Goal: Find contact information

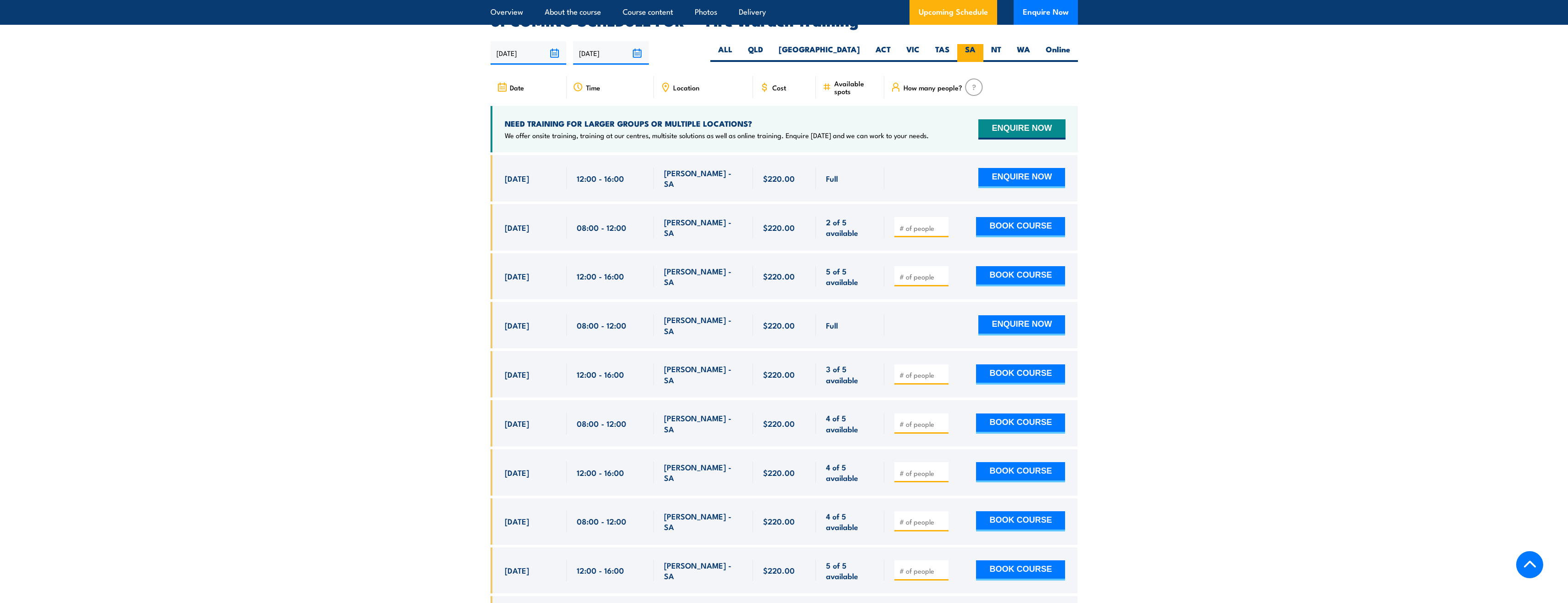
click at [967, 44] on label "SA" at bounding box center [970, 52] width 26 height 18
click at [976, 44] on input "SA" at bounding box center [979, 47] width 6 height 6
click at [967, 44] on label "SA" at bounding box center [970, 52] width 26 height 18
click at [976, 44] on input "SA" at bounding box center [979, 47] width 6 height 6
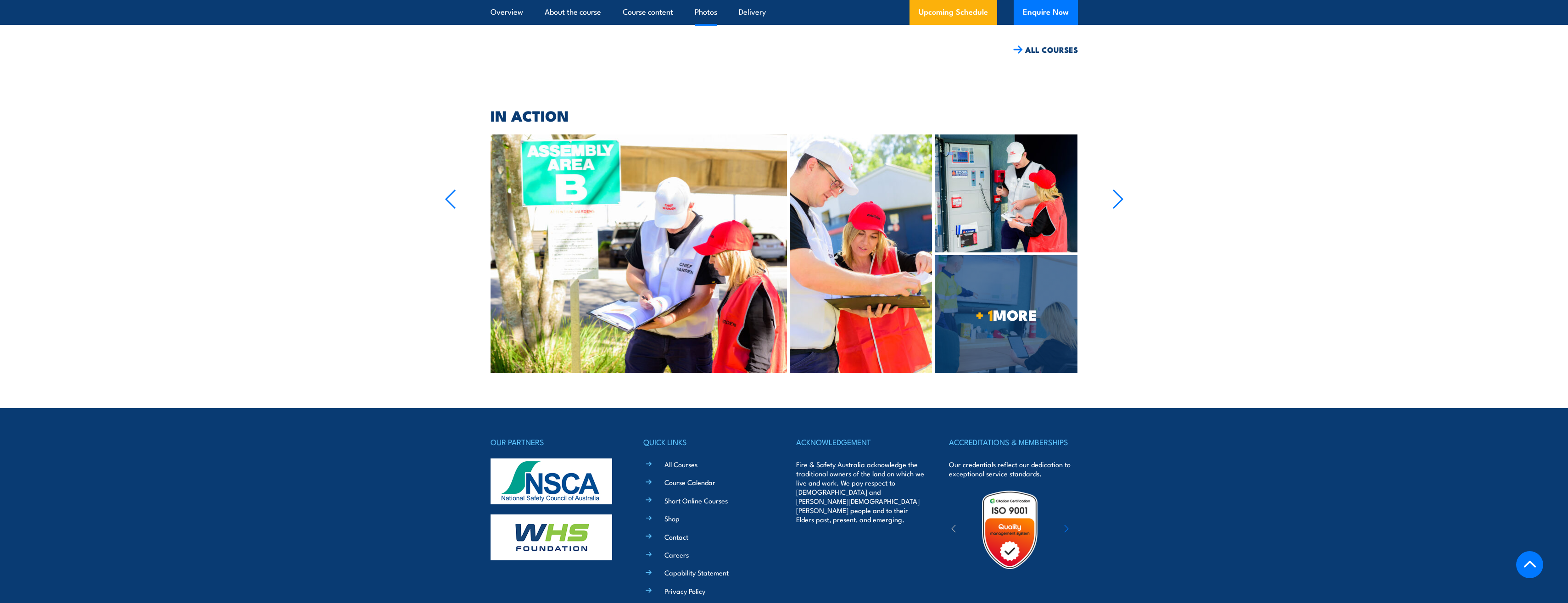
scroll to position [3032, 0]
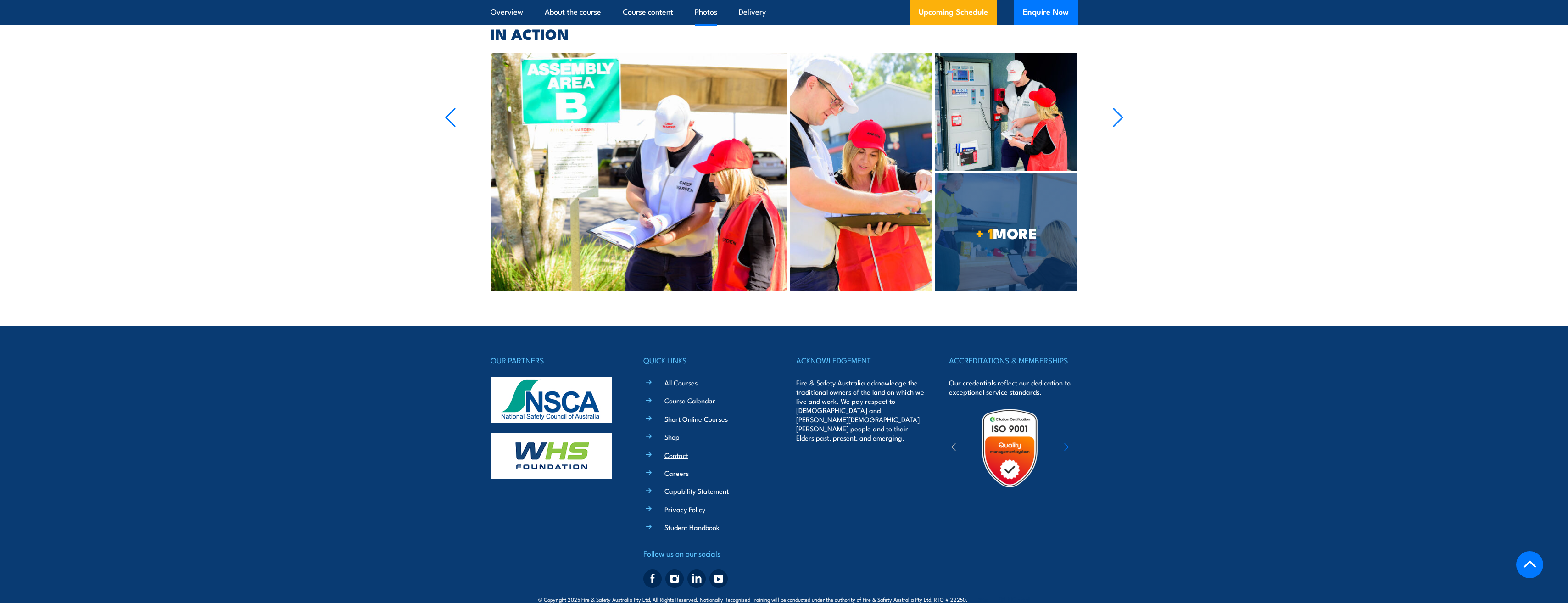
click at [679, 450] on link "Contact" at bounding box center [676, 455] width 24 height 10
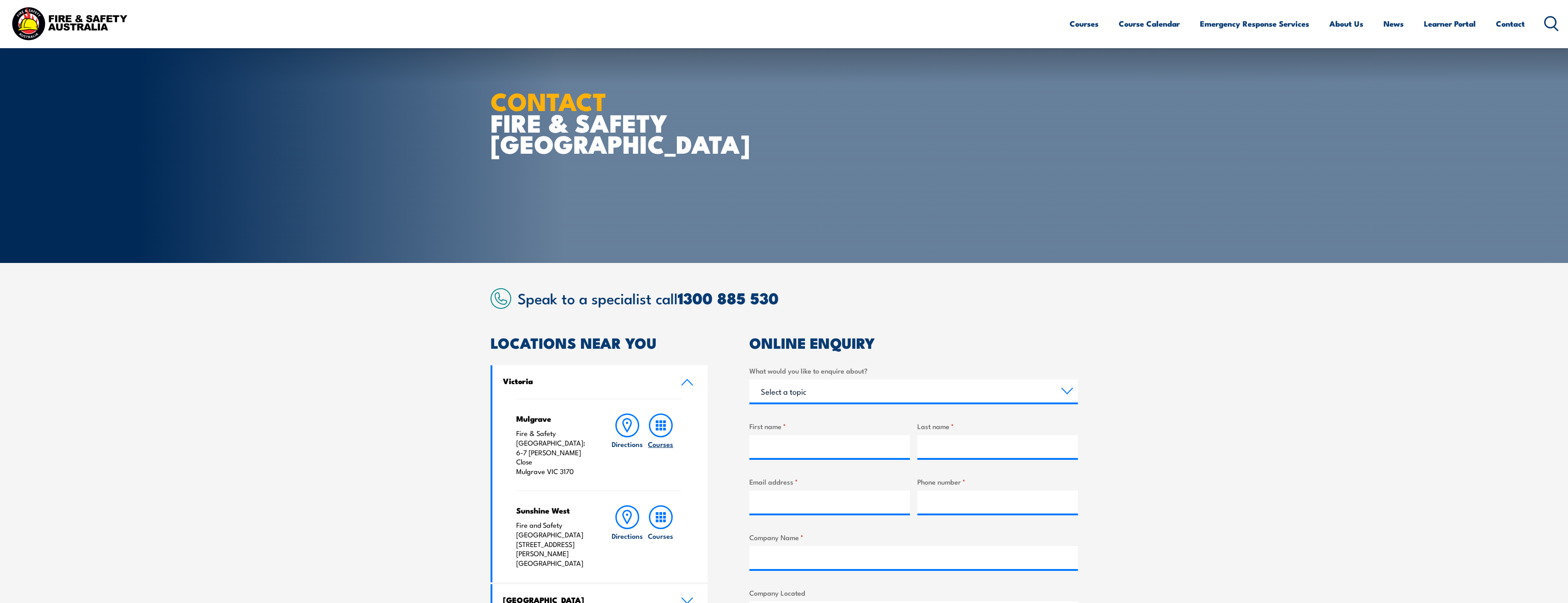
scroll to position [528, 0]
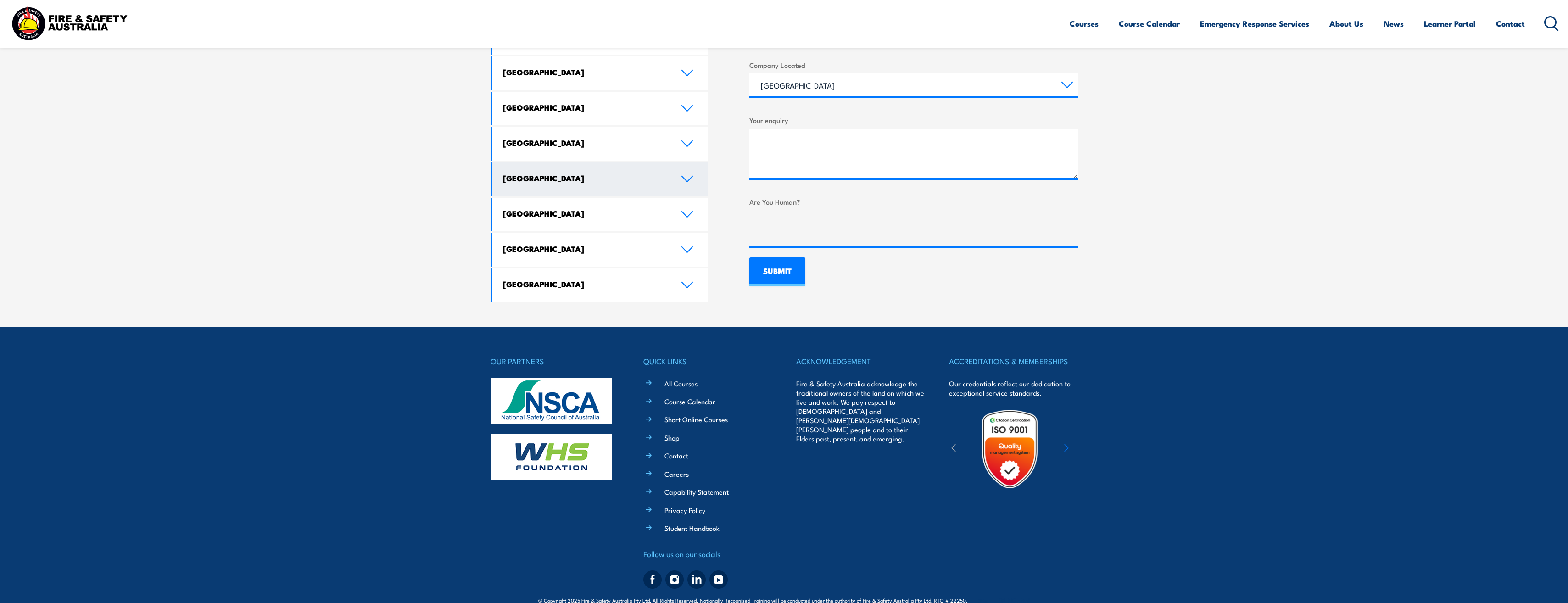
click at [527, 173] on h4 "South Australia" at bounding box center [585, 178] width 164 height 10
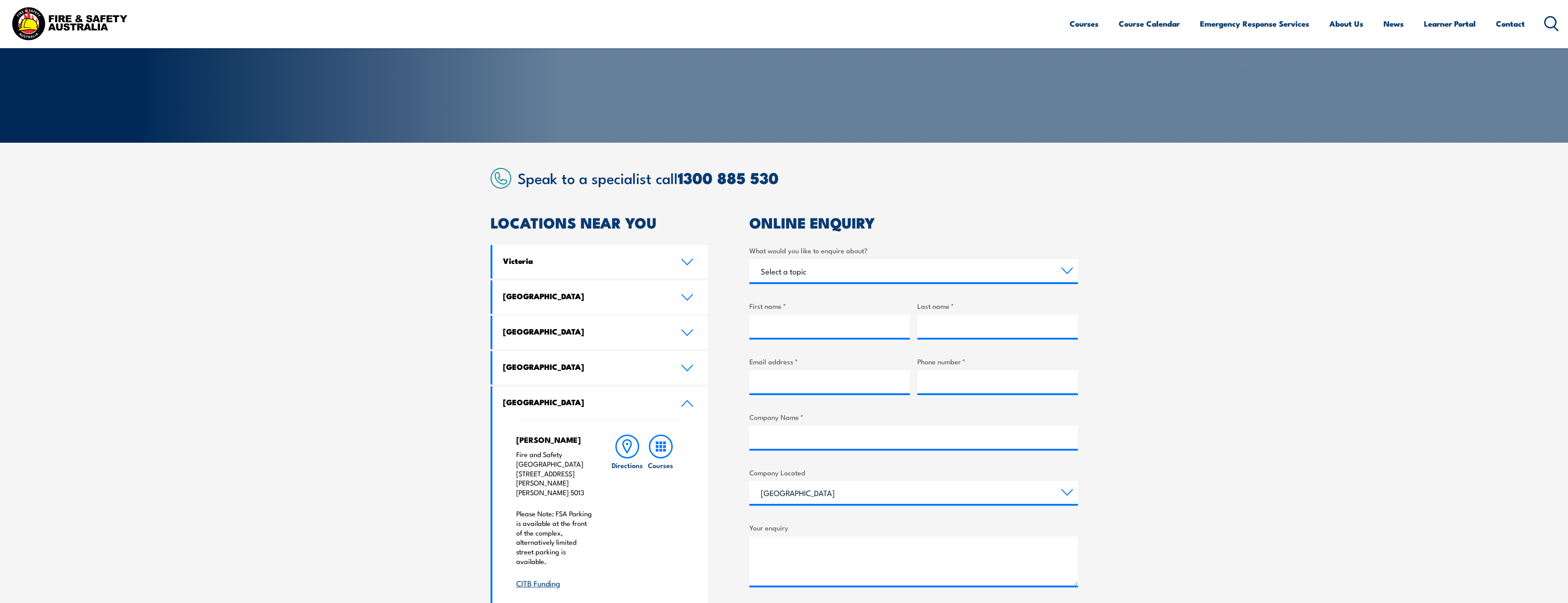
scroll to position [113, 0]
